Goal: Task Accomplishment & Management: Complete application form

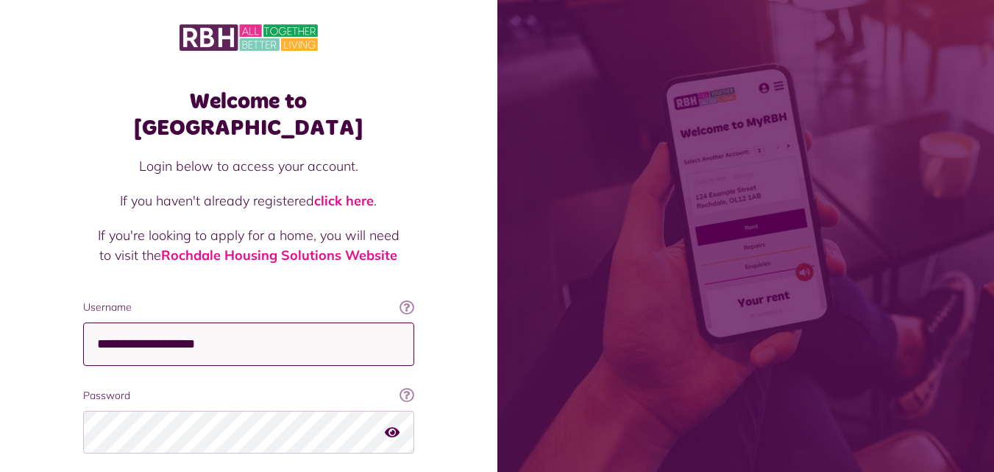
click at [225, 322] on input "**********" at bounding box center [248, 343] width 331 height 43
type input "**********"
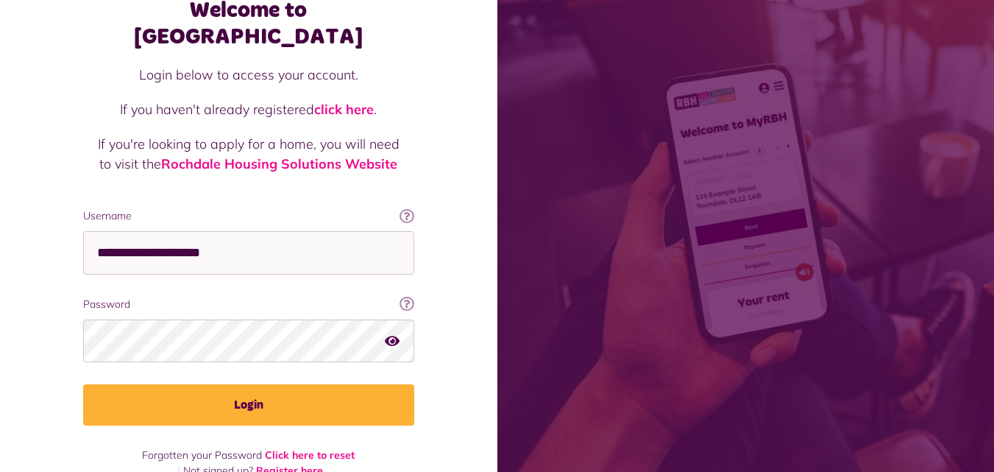
scroll to position [93, 0]
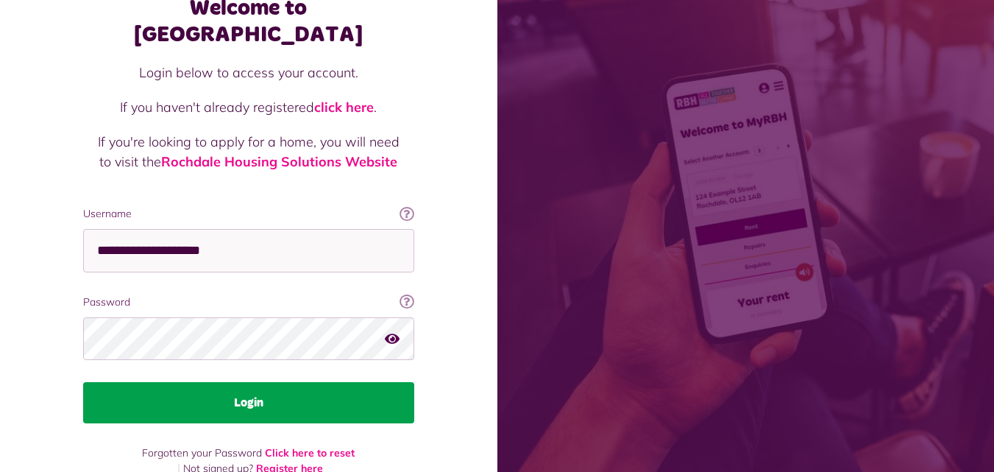
click at [241, 382] on button "Login" at bounding box center [248, 402] width 331 height 41
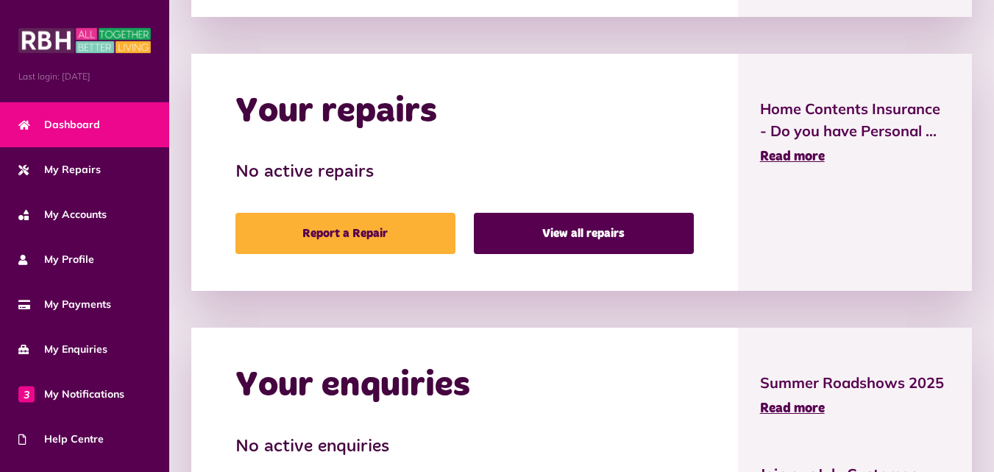
scroll to position [736, 0]
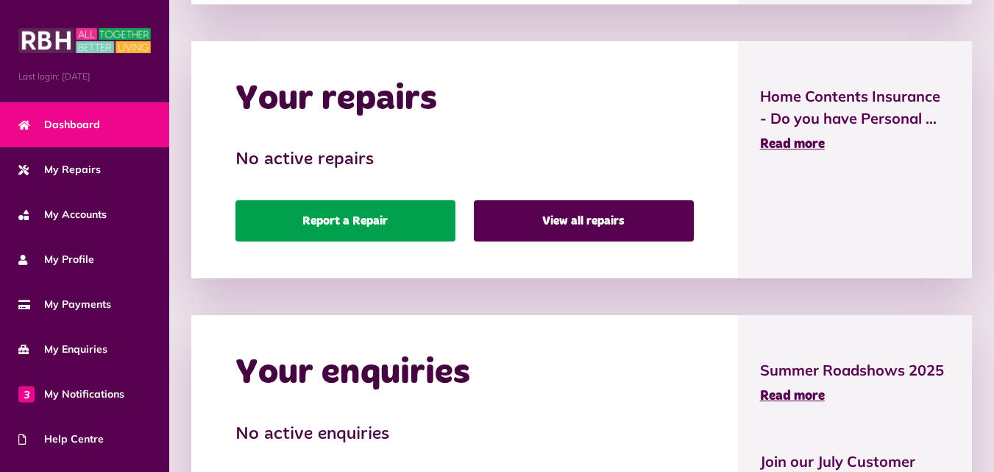
click at [368, 223] on link "Report a Repair" at bounding box center [345, 220] width 220 height 41
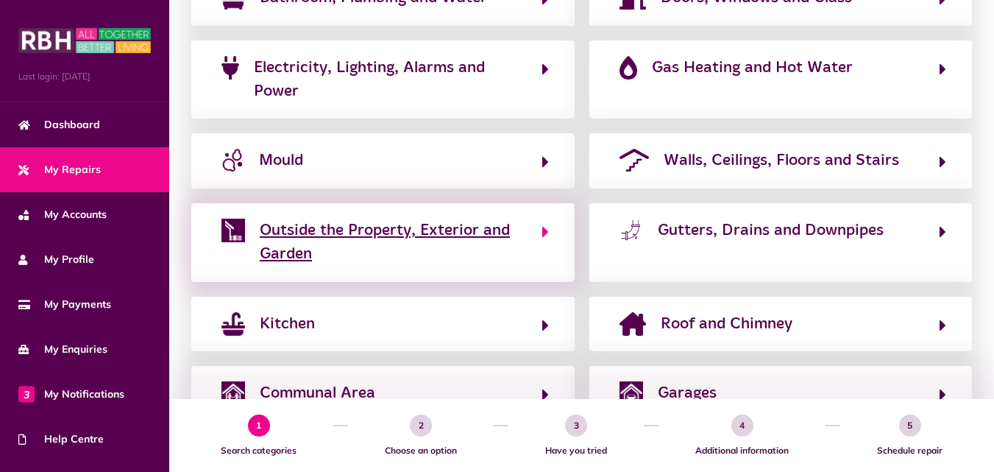
scroll to position [402, 0]
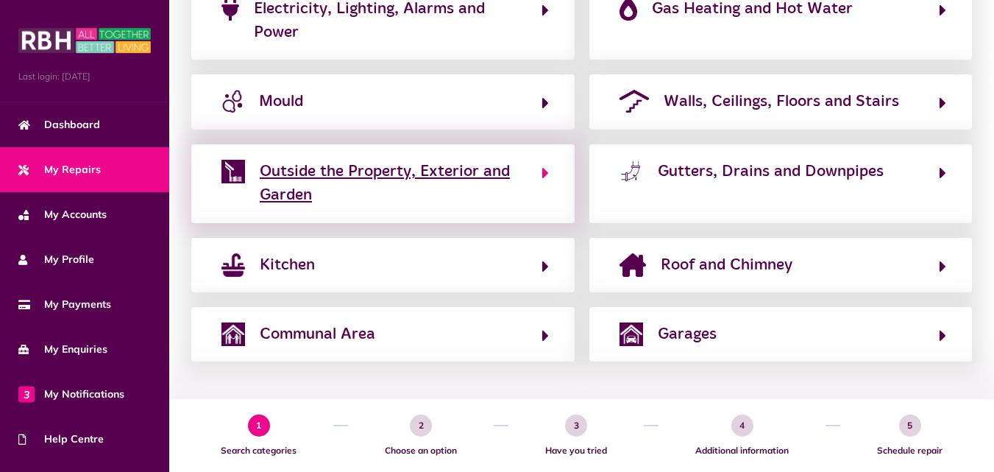
click at [543, 173] on icon "button" at bounding box center [545, 173] width 7 height 18
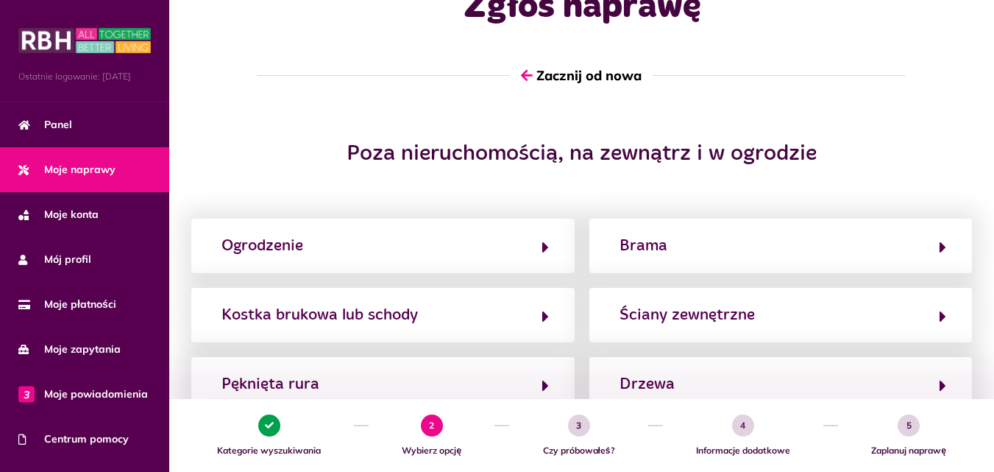
scroll to position [0, 0]
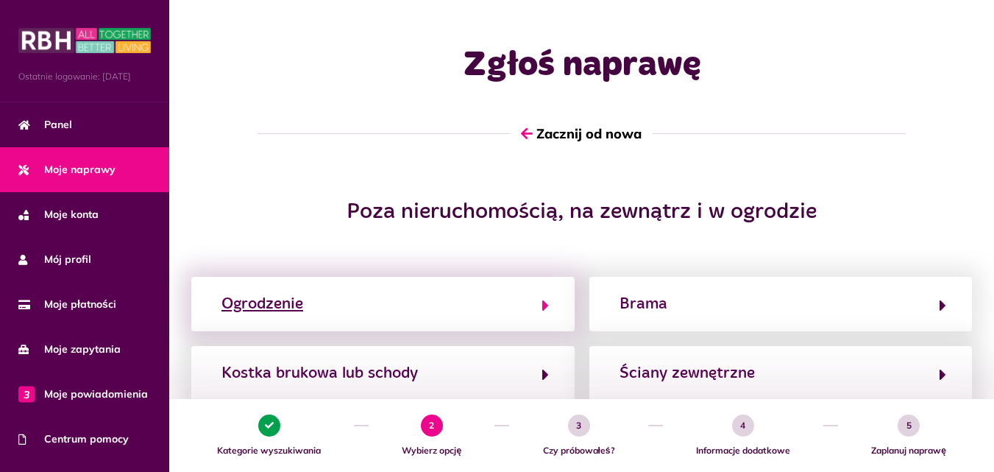
click at [542, 306] on icon "button" at bounding box center [545, 306] width 7 height 18
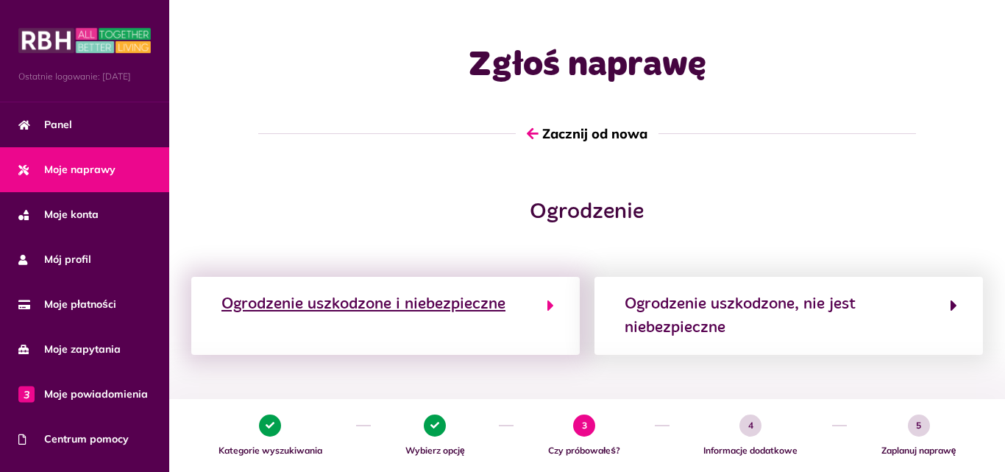
click at [549, 304] on icon "button" at bounding box center [550, 306] width 7 height 18
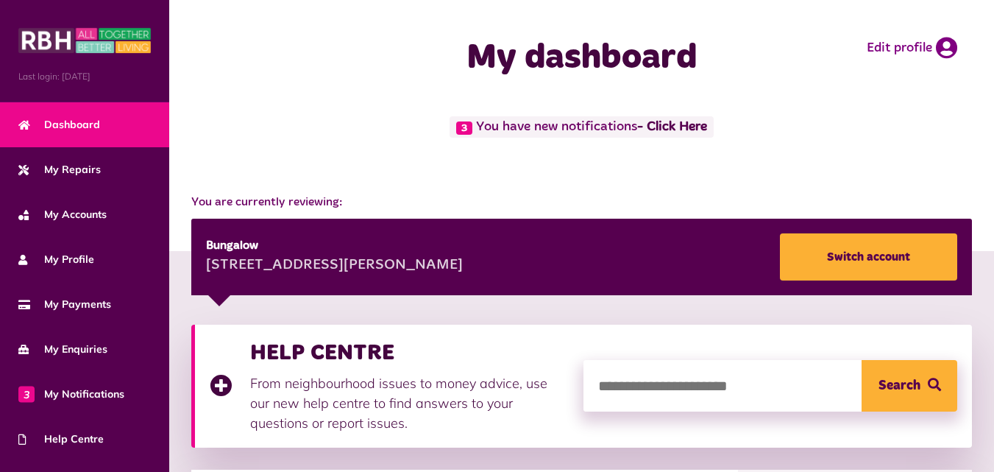
scroll to position [736, 0]
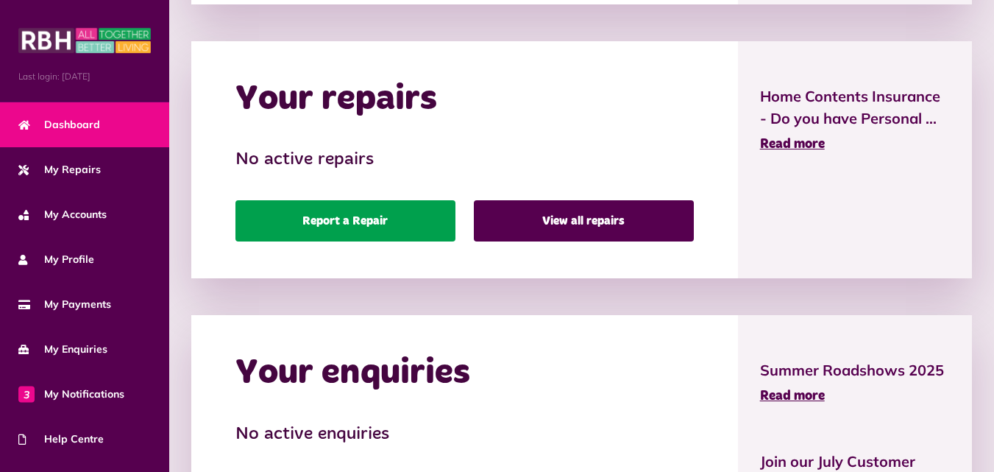
click at [340, 218] on link "Report a Repair" at bounding box center [345, 220] width 220 height 41
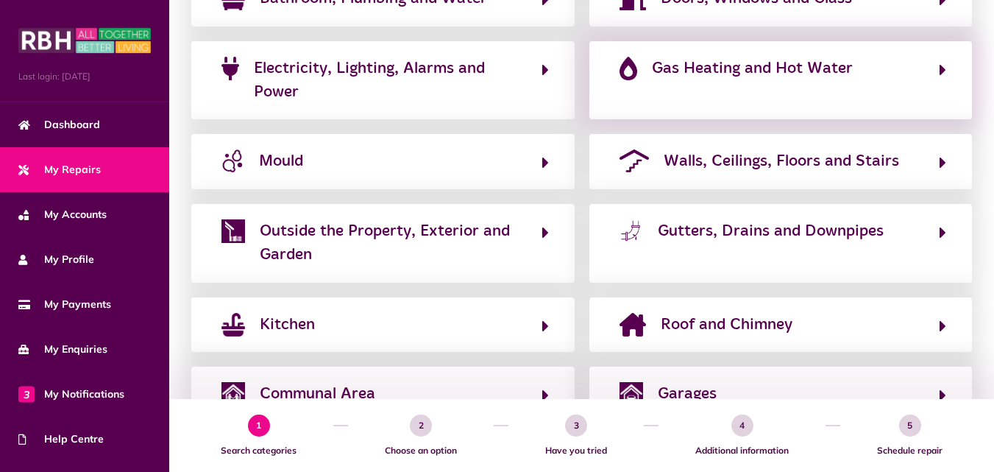
scroll to position [368, 0]
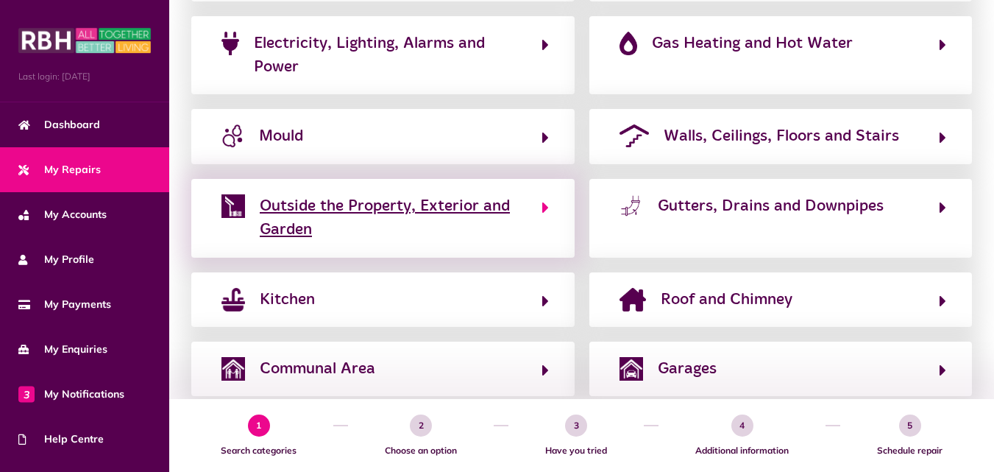
click at [542, 210] on icon "button" at bounding box center [545, 208] width 7 height 18
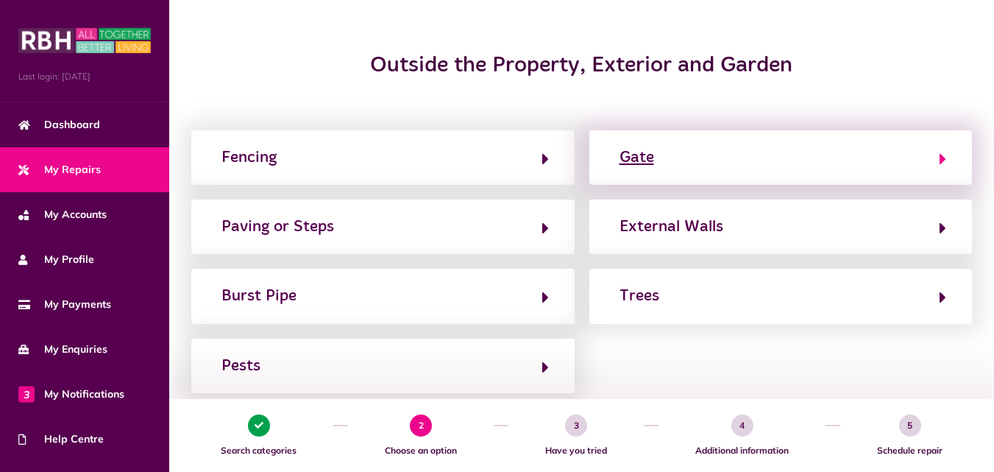
scroll to position [147, 0]
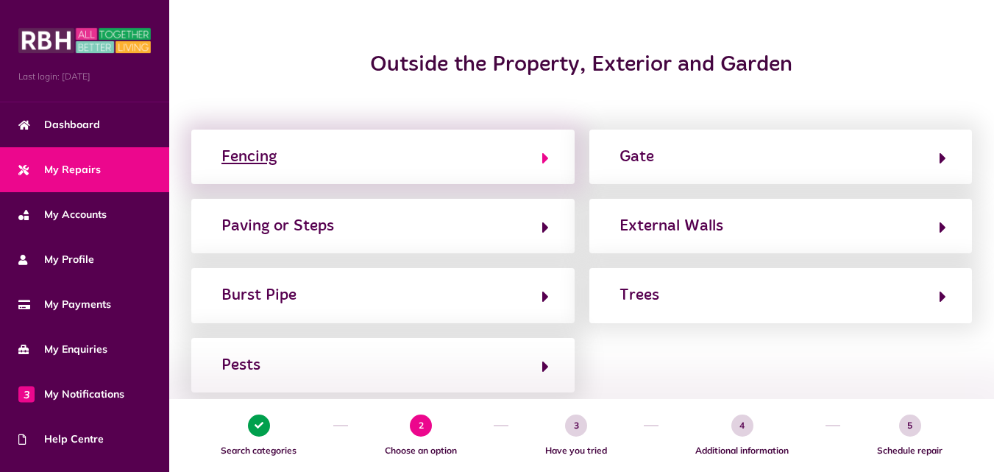
click at [541, 158] on button "Fencing" at bounding box center [383, 156] width 332 height 25
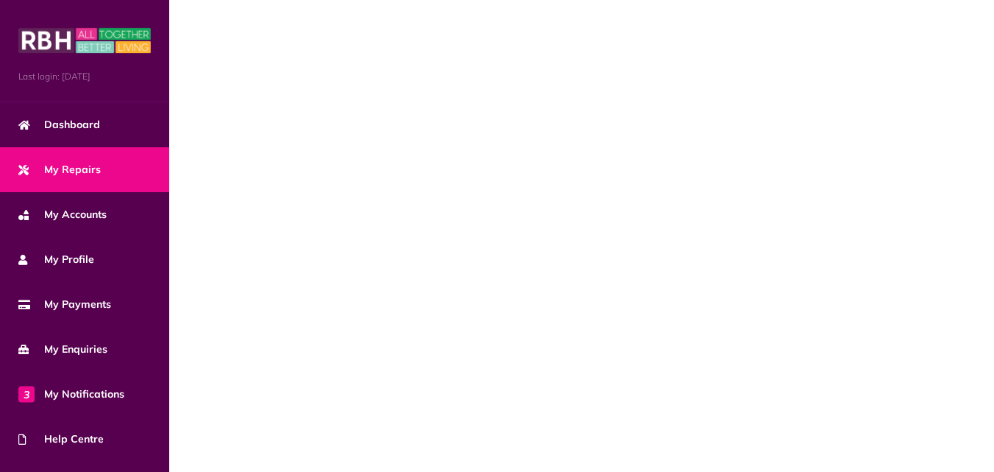
scroll to position [0, 0]
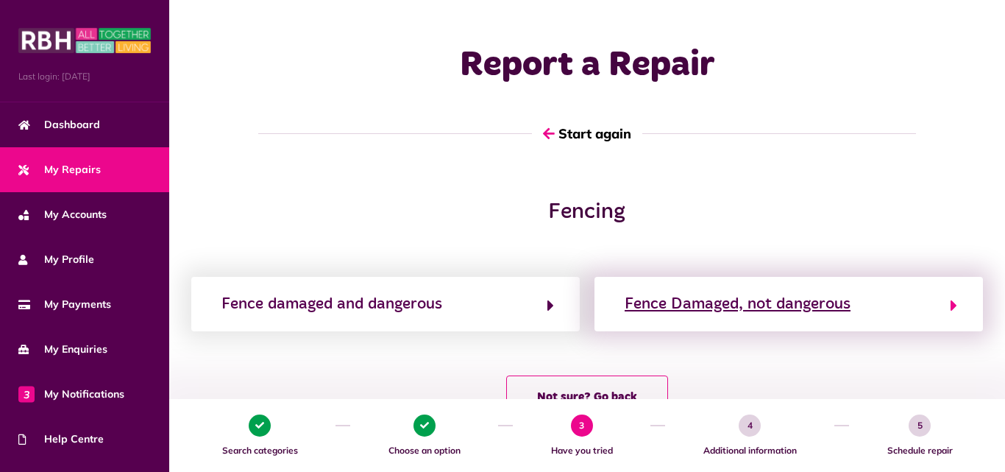
click at [954, 307] on icon "button" at bounding box center [954, 306] width 7 height 18
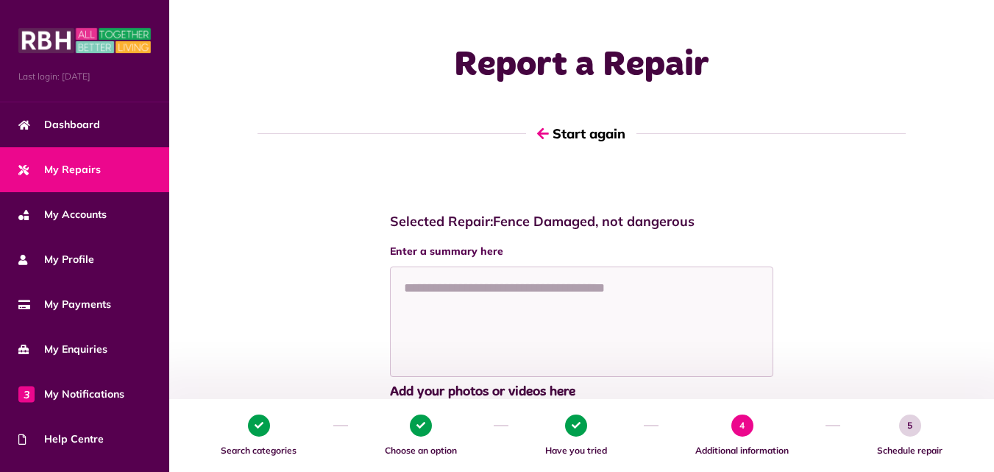
scroll to position [74, 0]
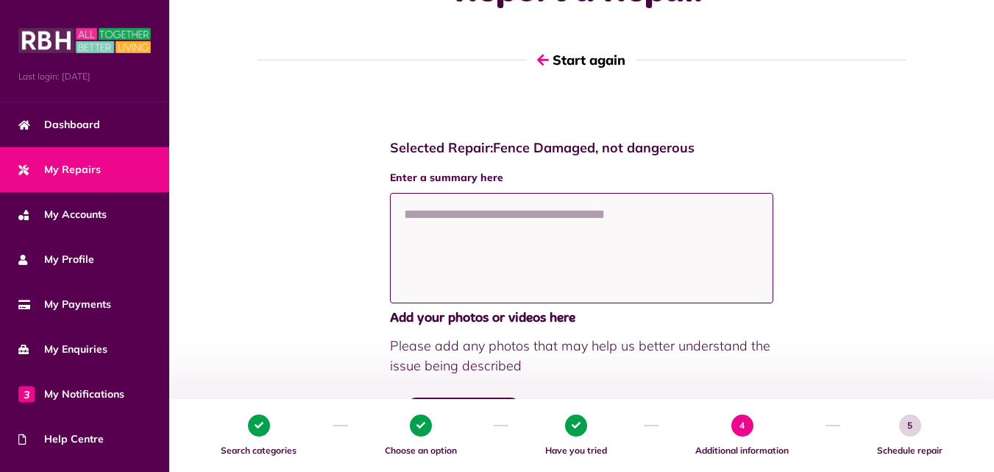
click at [405, 211] on textarea at bounding box center [581, 248] width 383 height 110
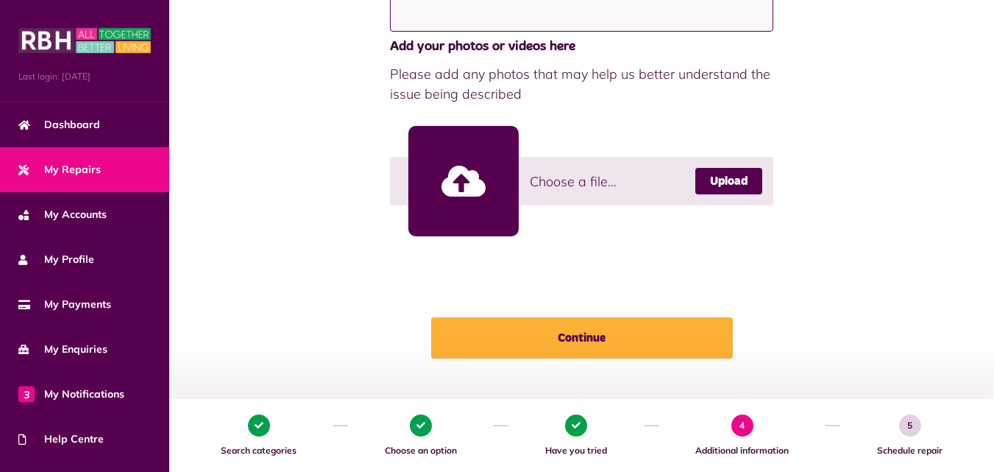
scroll to position [429, 0]
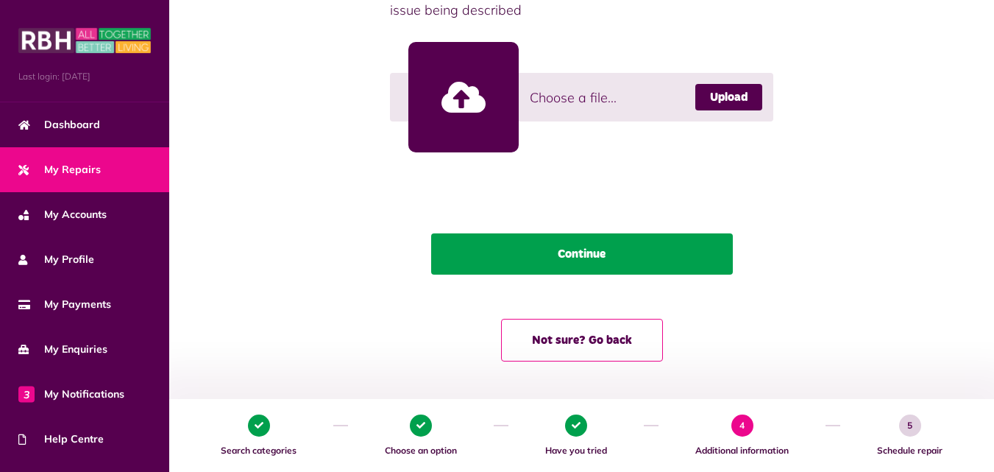
type textarea "**********"
click at [581, 255] on button "Continue" at bounding box center [582, 253] width 302 height 41
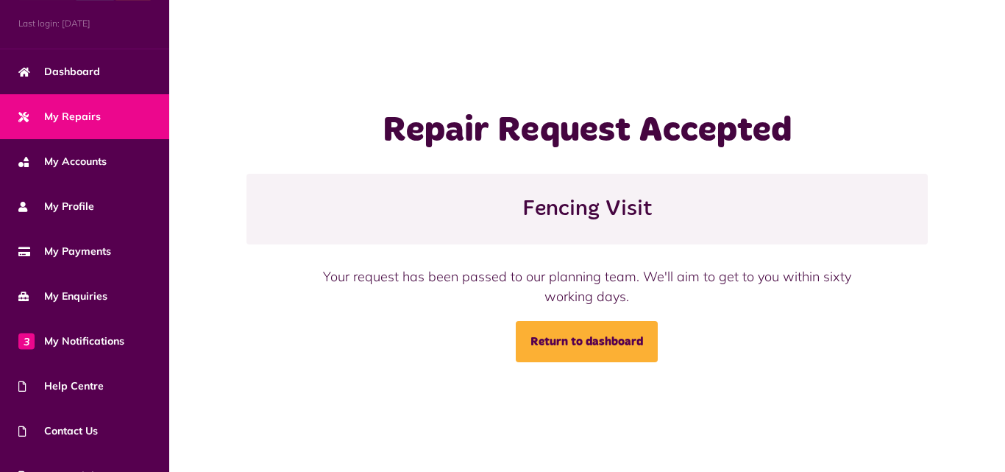
scroll to position [124, 0]
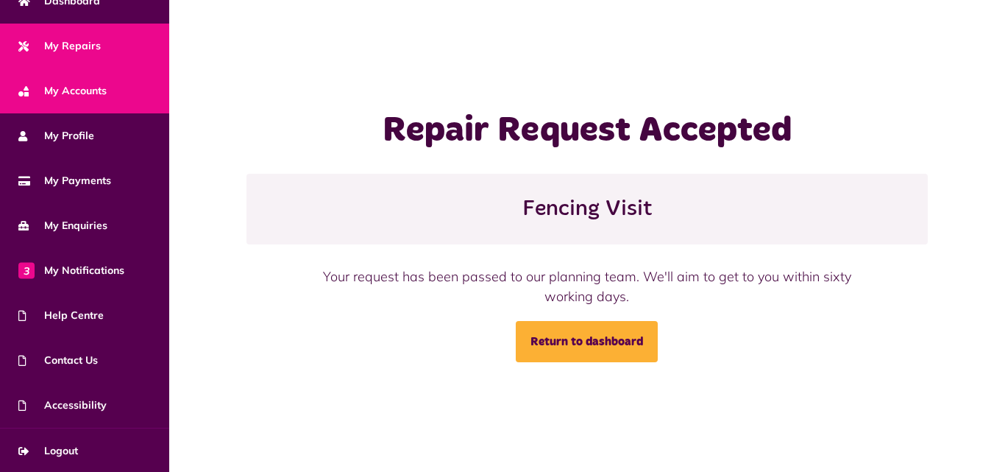
click at [86, 90] on span "My Accounts" at bounding box center [62, 90] width 88 height 15
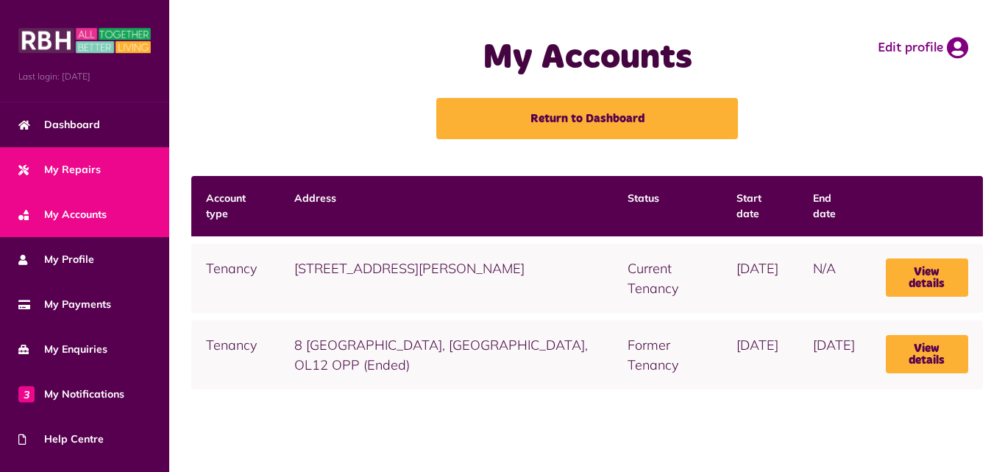
click at [79, 175] on span "My Repairs" at bounding box center [59, 169] width 82 height 15
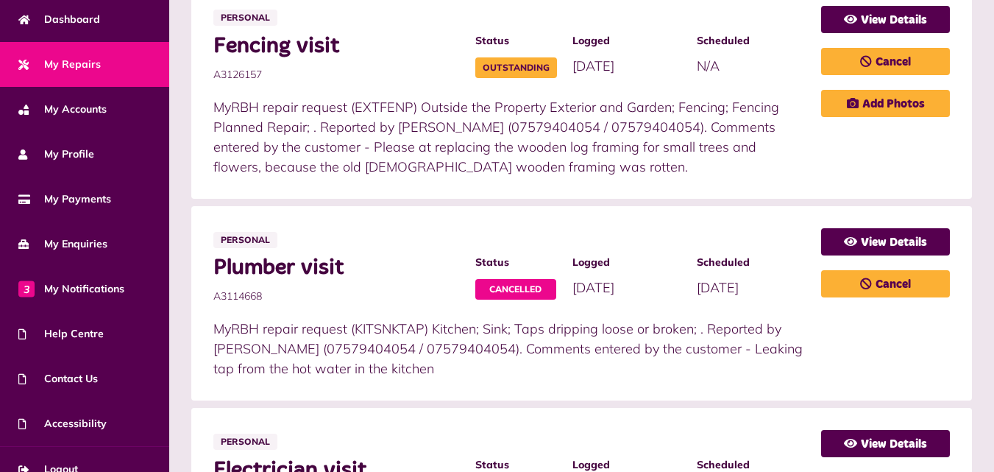
scroll to position [124, 0]
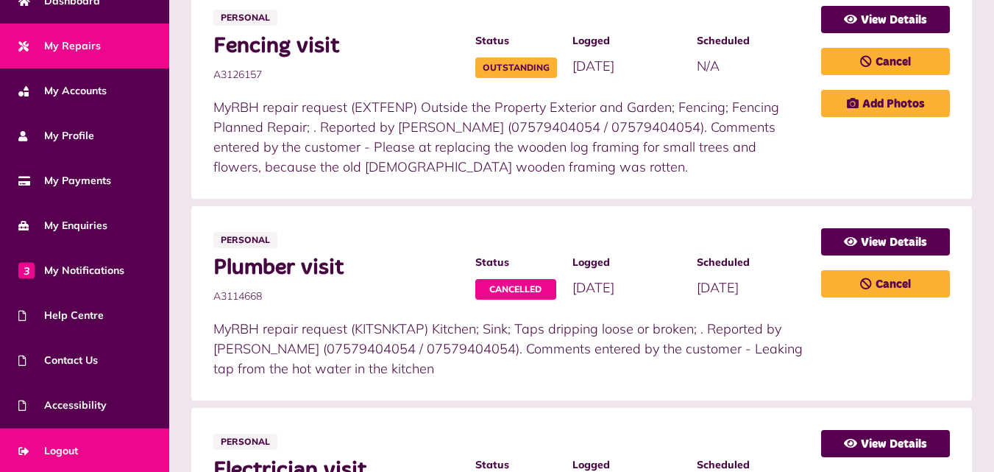
click at [63, 449] on span "Logout" at bounding box center [48, 450] width 60 height 15
